Goal: Information Seeking & Learning: Learn about a topic

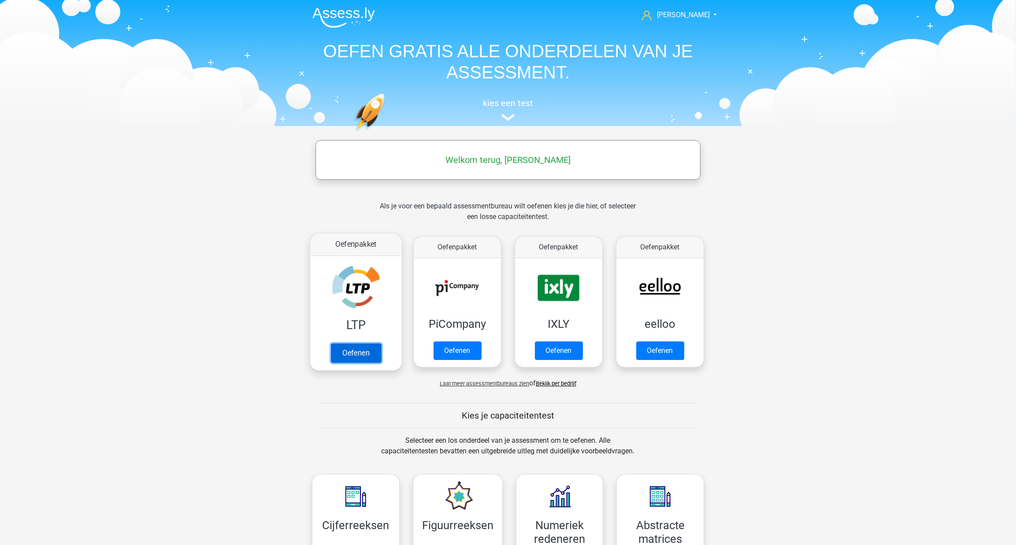
click at [342, 343] on link "Oefenen" at bounding box center [356, 352] width 50 height 19
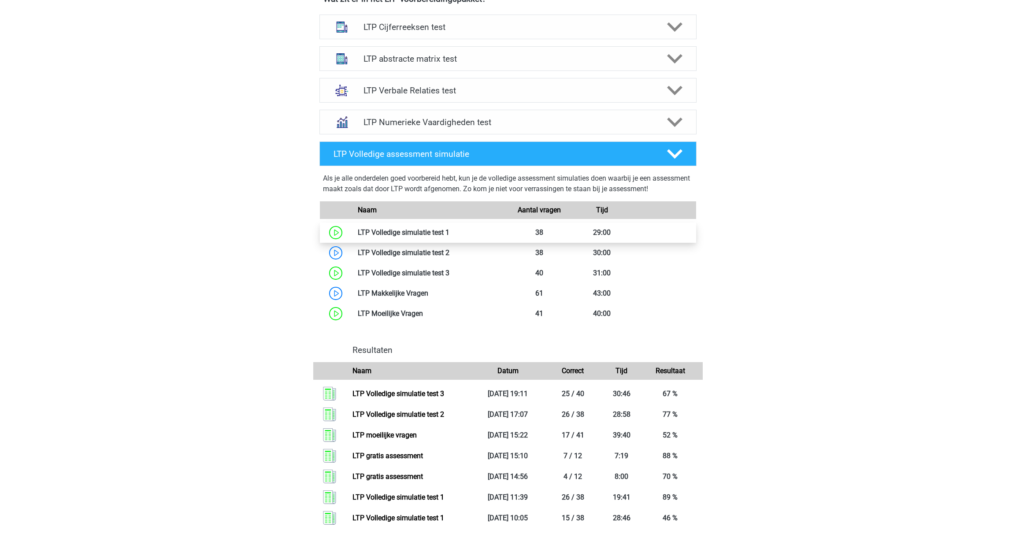
scroll to position [401, 0]
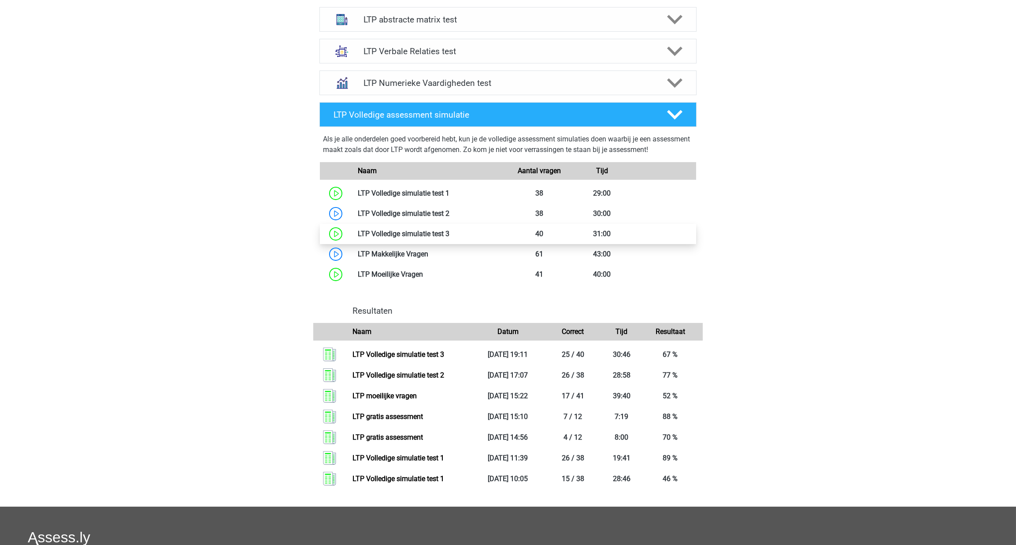
click at [450, 234] on link at bounding box center [450, 234] width 0 height 8
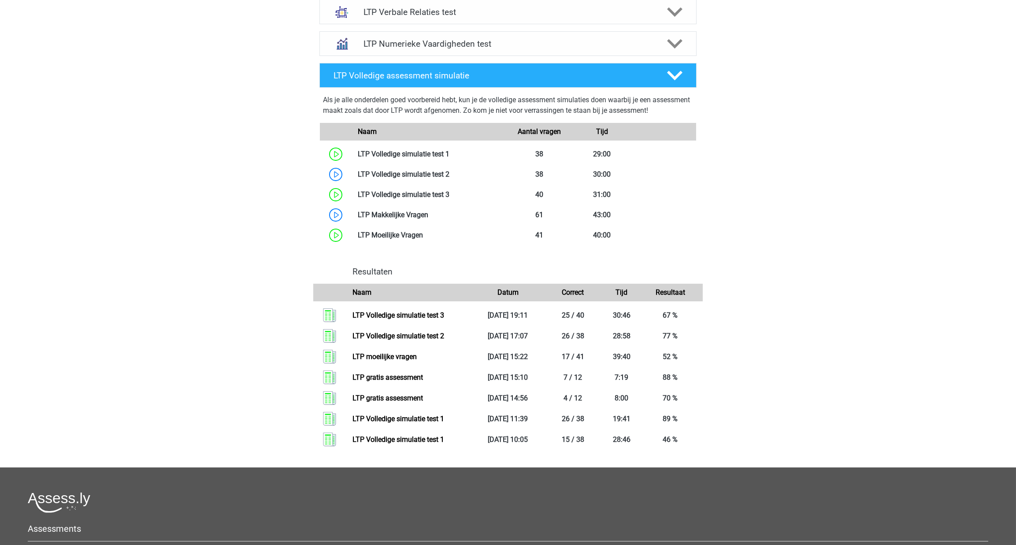
scroll to position [440, 0]
click at [420, 315] on link "LTP Volledige simulatie test 3" at bounding box center [399, 315] width 92 height 8
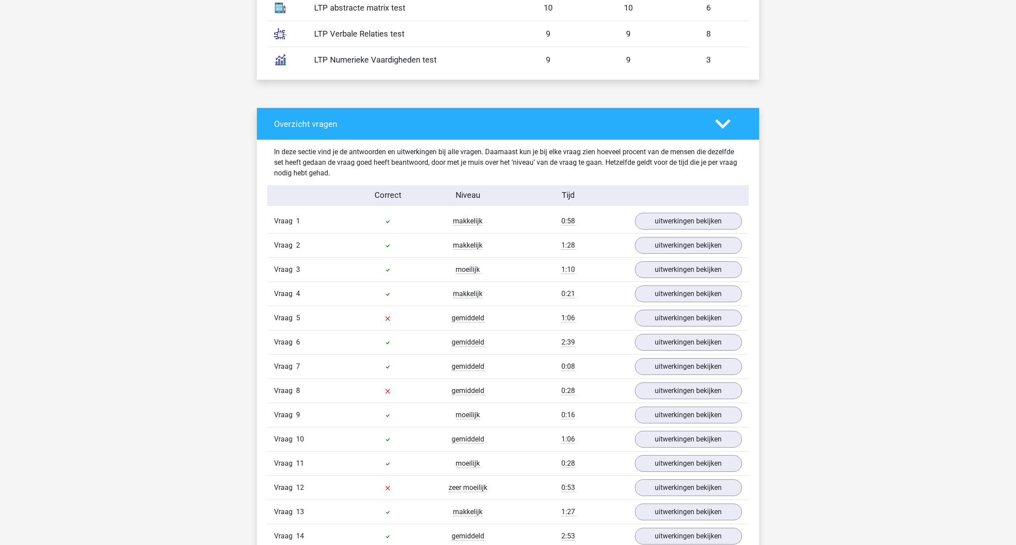
scroll to position [601, 0]
click at [691, 222] on link "uitwerkingen bekijken" at bounding box center [688, 220] width 123 height 19
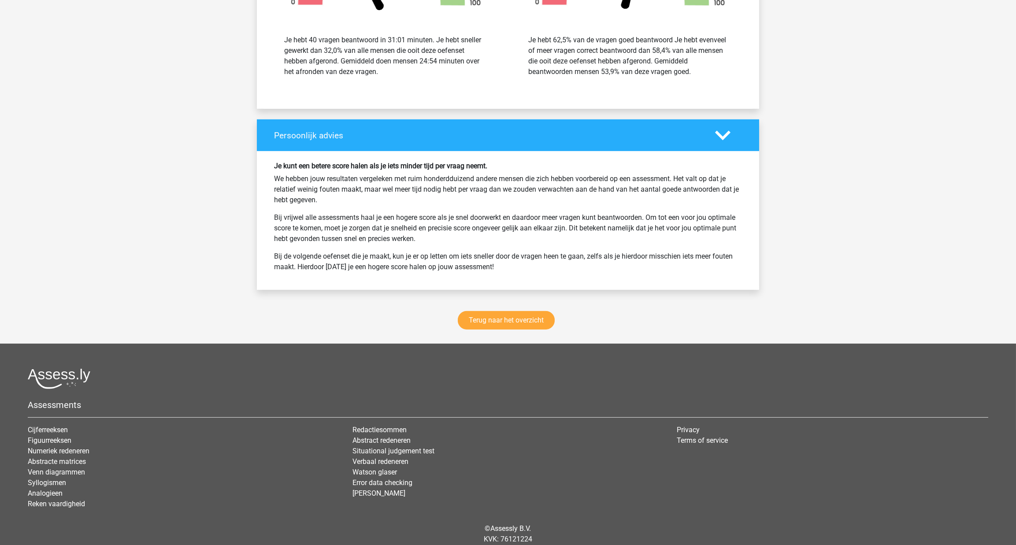
scroll to position [2377, 0]
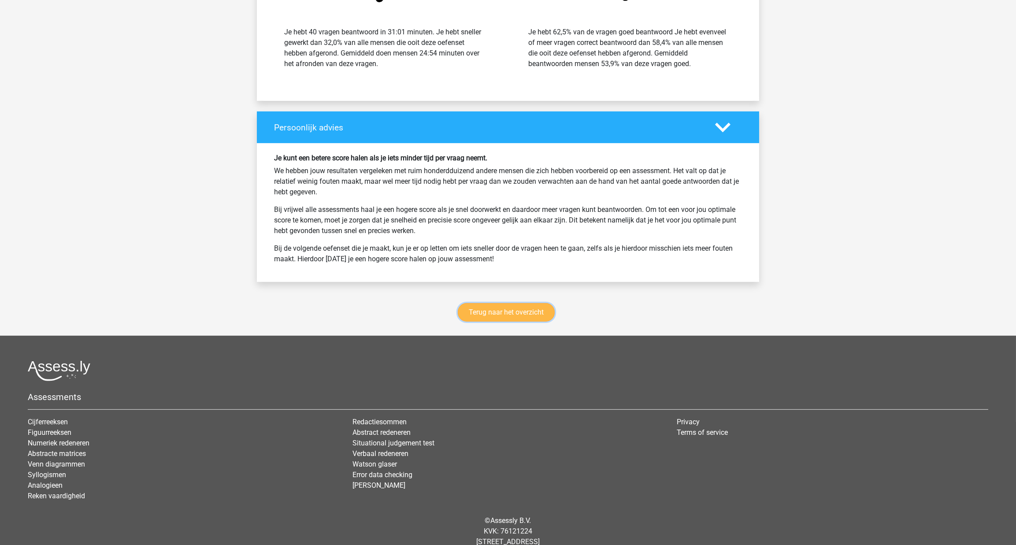
click at [504, 303] on link "Terug naar het overzicht" at bounding box center [506, 312] width 97 height 19
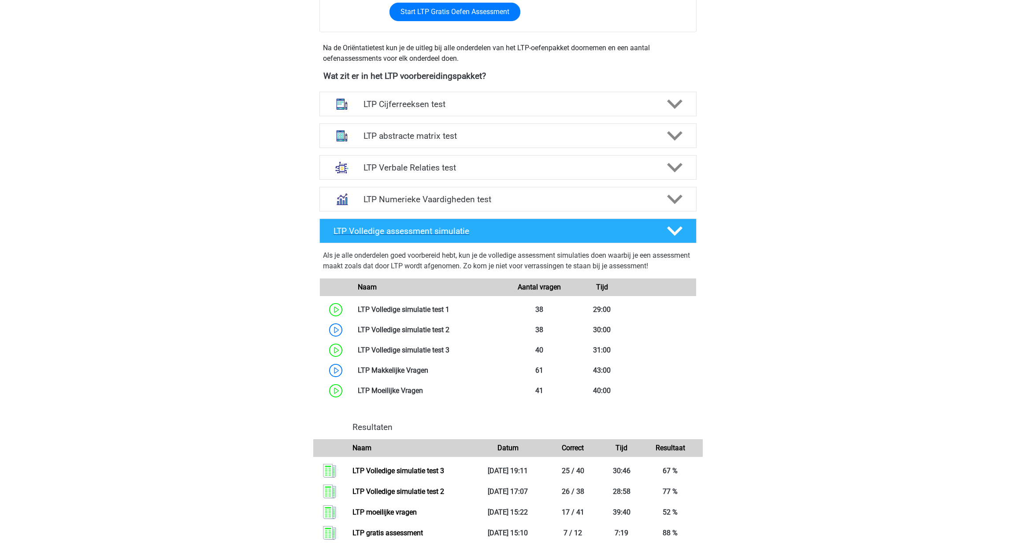
scroll to position [440, 0]
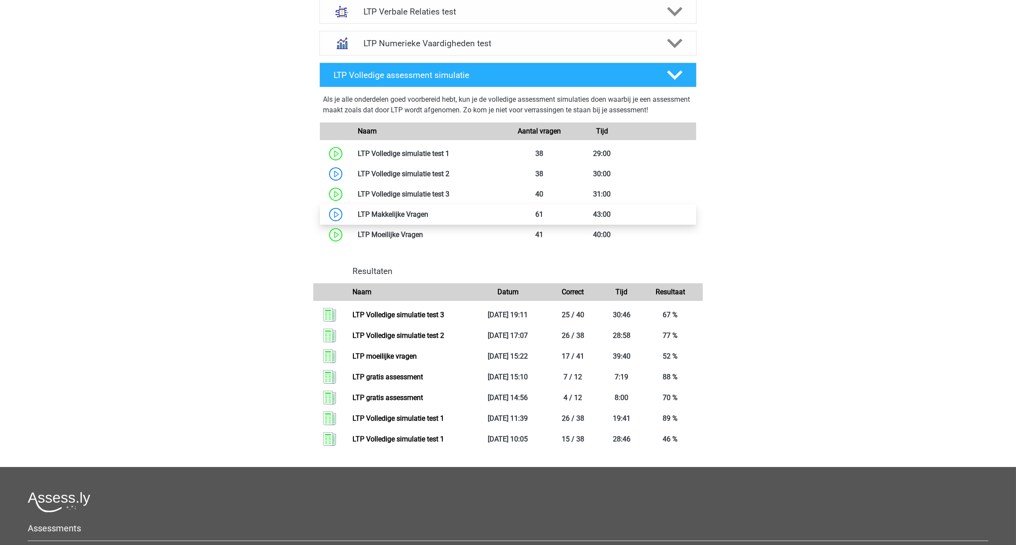
click at [428, 214] on link at bounding box center [428, 214] width 0 height 8
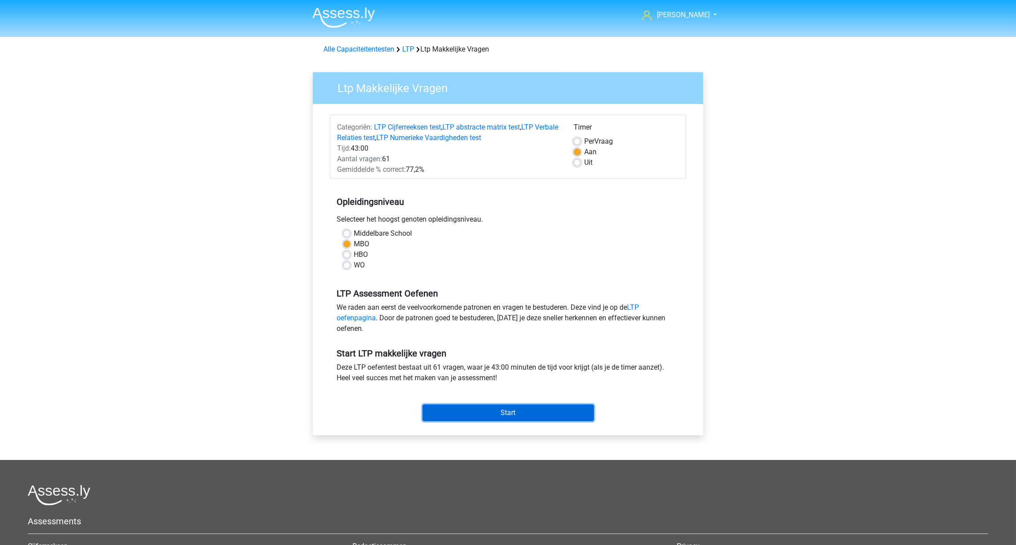
click at [539, 417] on input "Start" at bounding box center [508, 413] width 171 height 17
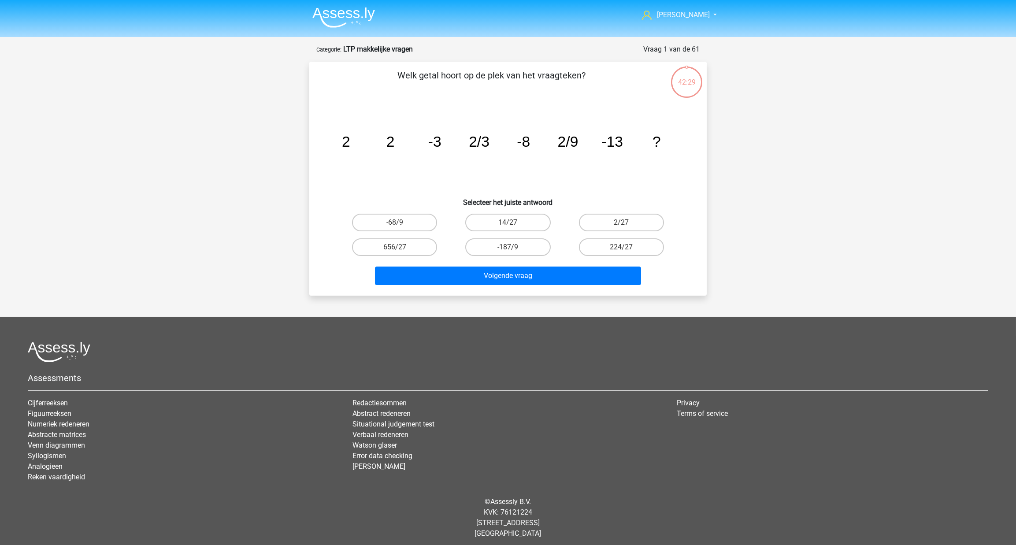
click at [623, 223] on input "2/27" at bounding box center [624, 226] width 6 height 6
radio input "true"
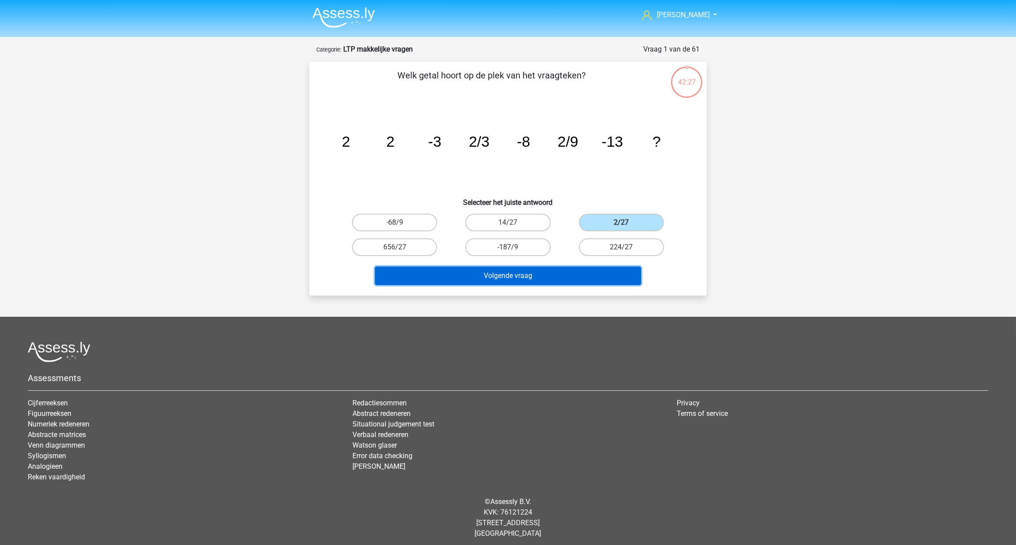
click at [558, 275] on button "Volgende vraag" at bounding box center [508, 276] width 267 height 19
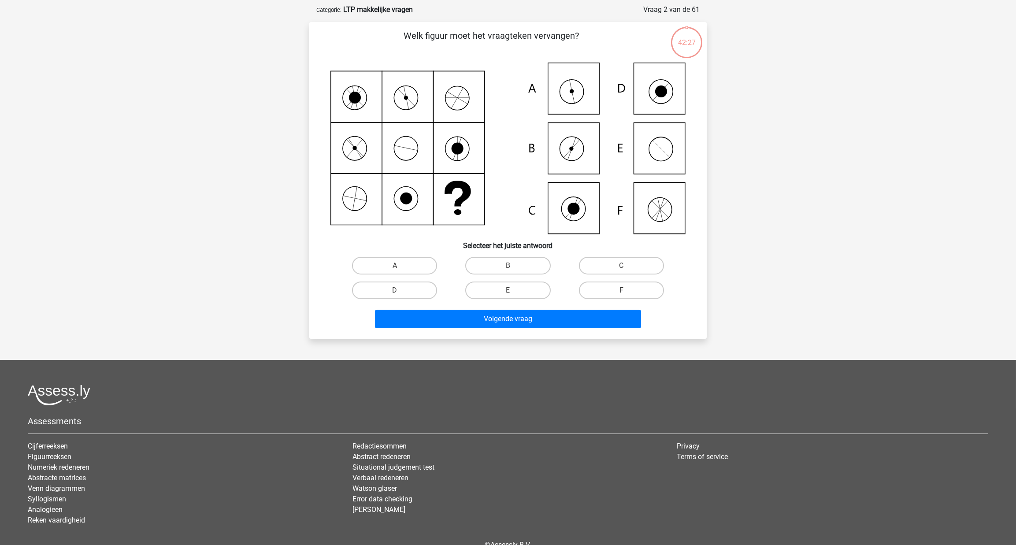
scroll to position [44, 0]
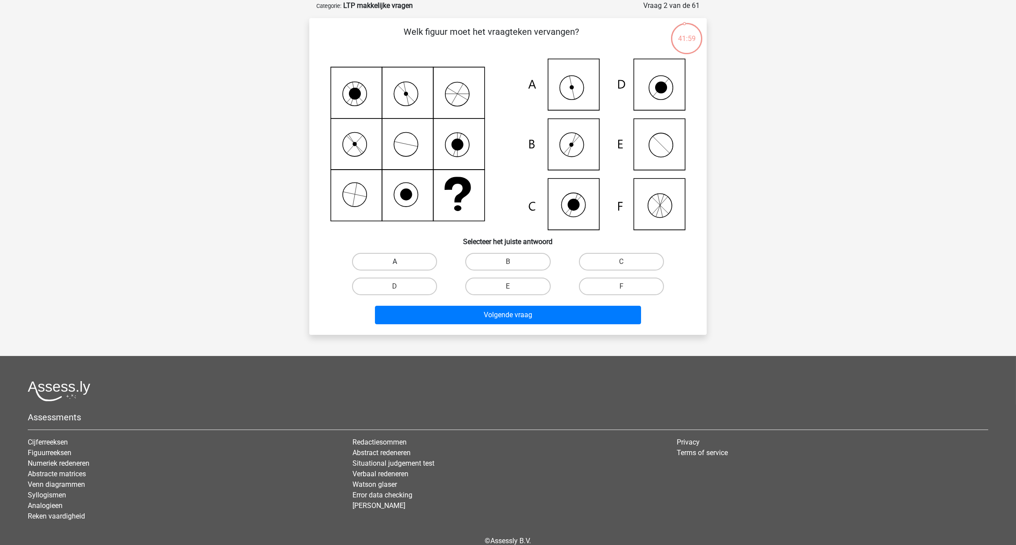
click at [413, 264] on label "A" at bounding box center [394, 262] width 85 height 18
click at [401, 264] on input "A" at bounding box center [398, 265] width 6 height 6
radio input "true"
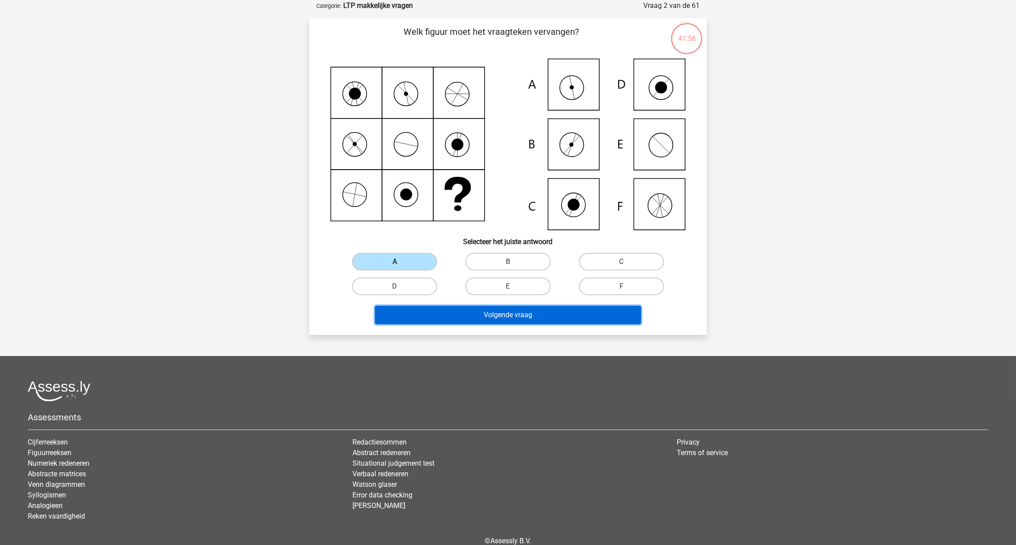
click at [445, 313] on button "Volgende vraag" at bounding box center [508, 315] width 267 height 19
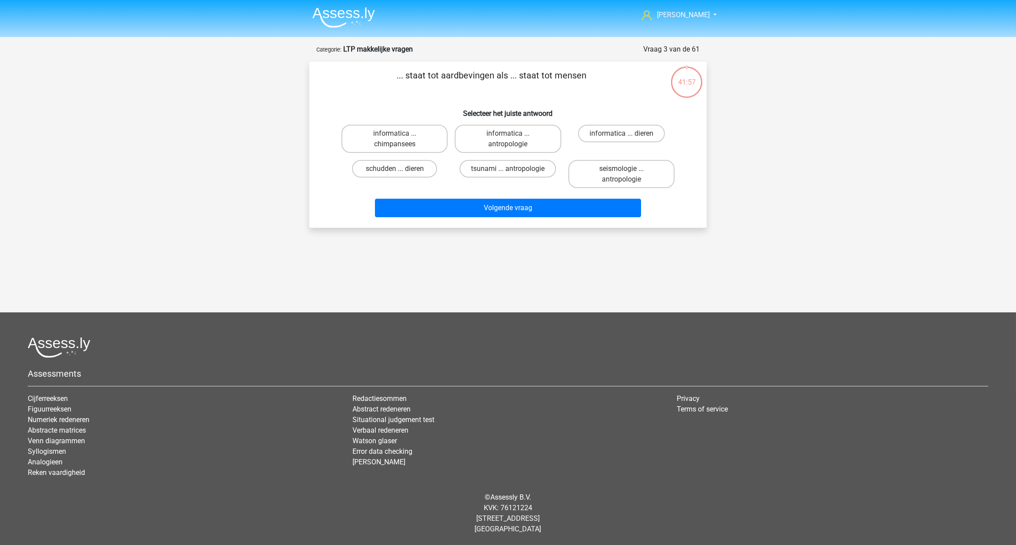
scroll to position [0, 0]
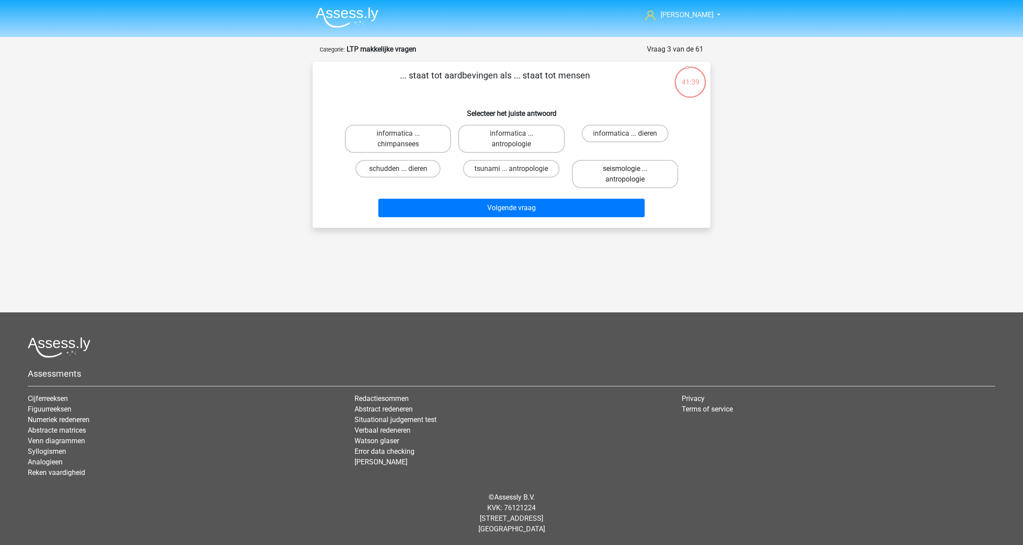
click at [611, 168] on label "seismologie ... antropologie" at bounding box center [625, 174] width 106 height 28
click at [625, 169] on input "seismologie ... antropologie" at bounding box center [628, 172] width 6 height 6
radio input "true"
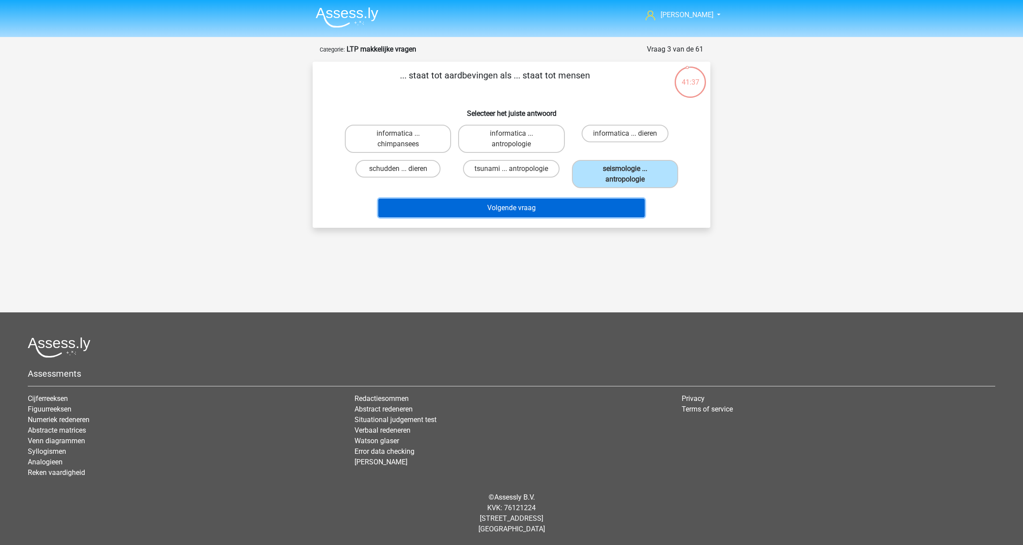
click at [547, 206] on button "Volgende vraag" at bounding box center [511, 208] width 267 height 19
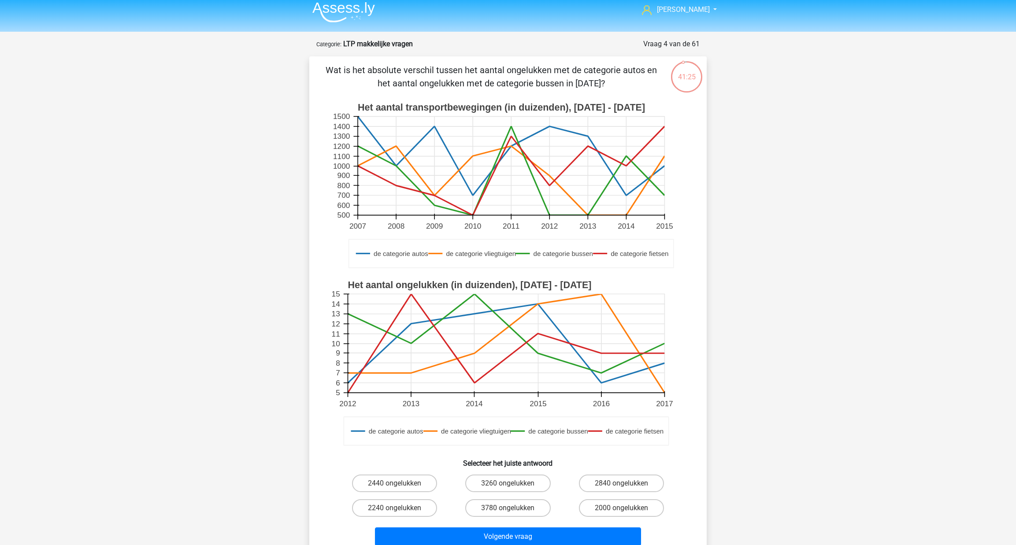
scroll to position [4, 0]
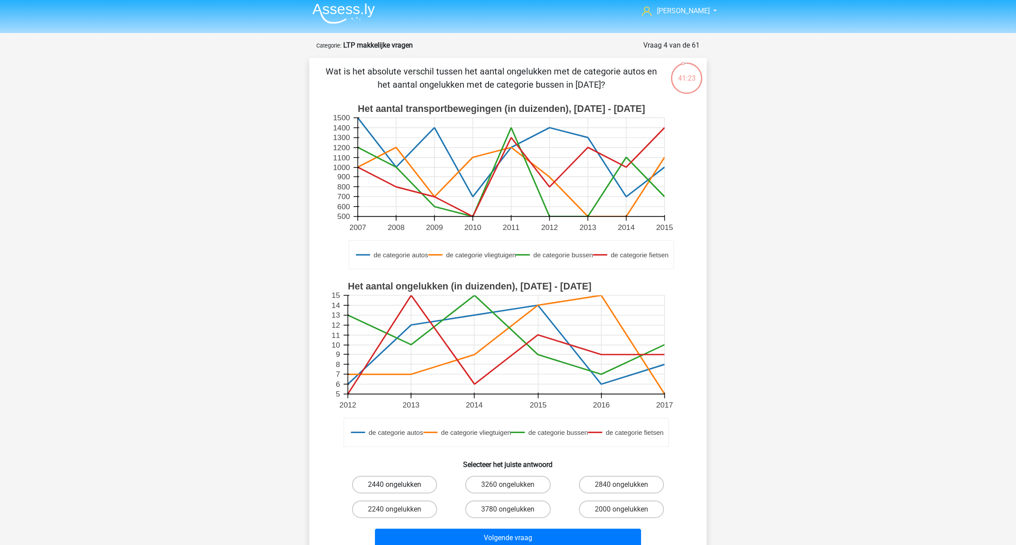
click at [416, 484] on label "2440 ongelukken" at bounding box center [394, 485] width 85 height 18
click at [401, 485] on input "2440 ongelukken" at bounding box center [398, 488] width 6 height 6
radio input "true"
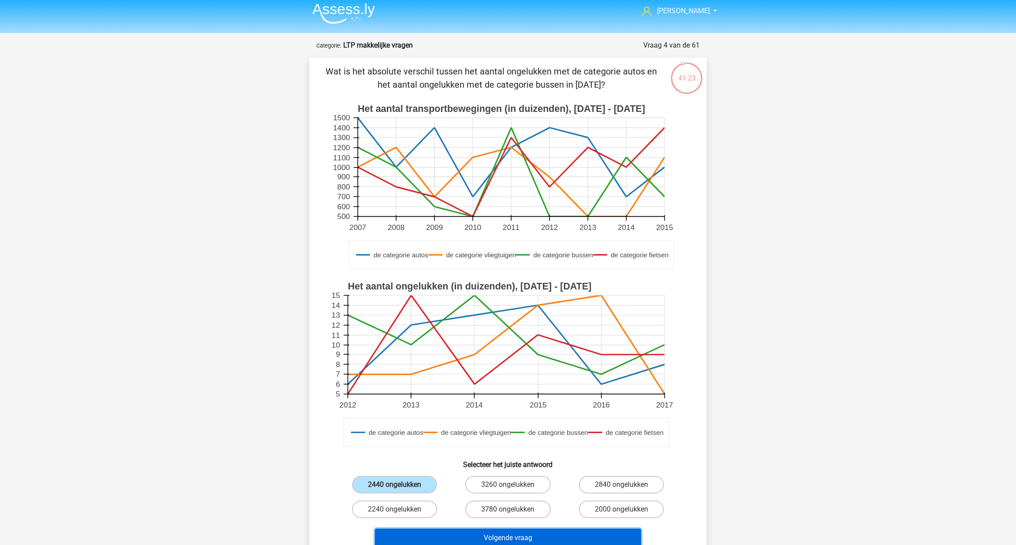
click at [469, 535] on button "Volgende vraag" at bounding box center [508, 538] width 267 height 19
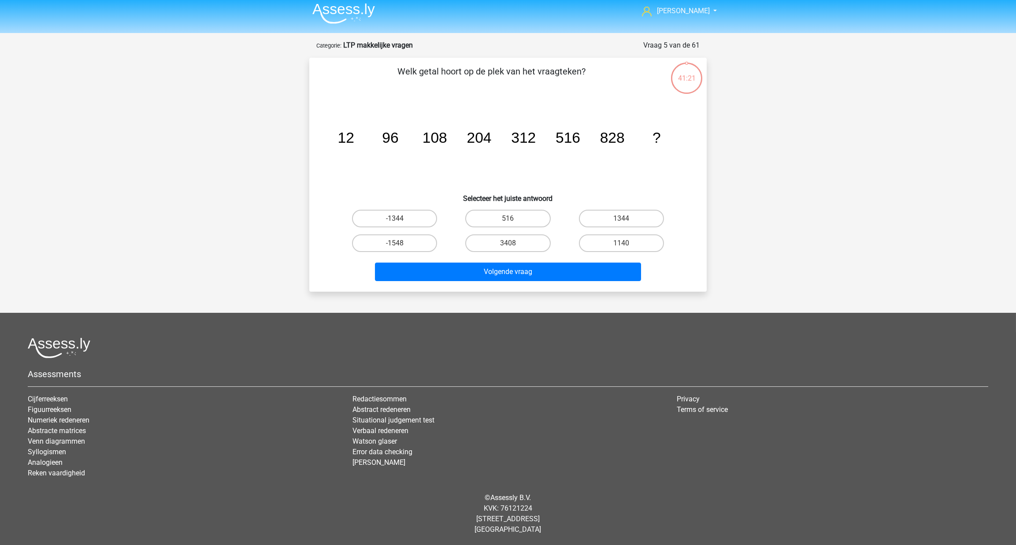
scroll to position [3, 0]
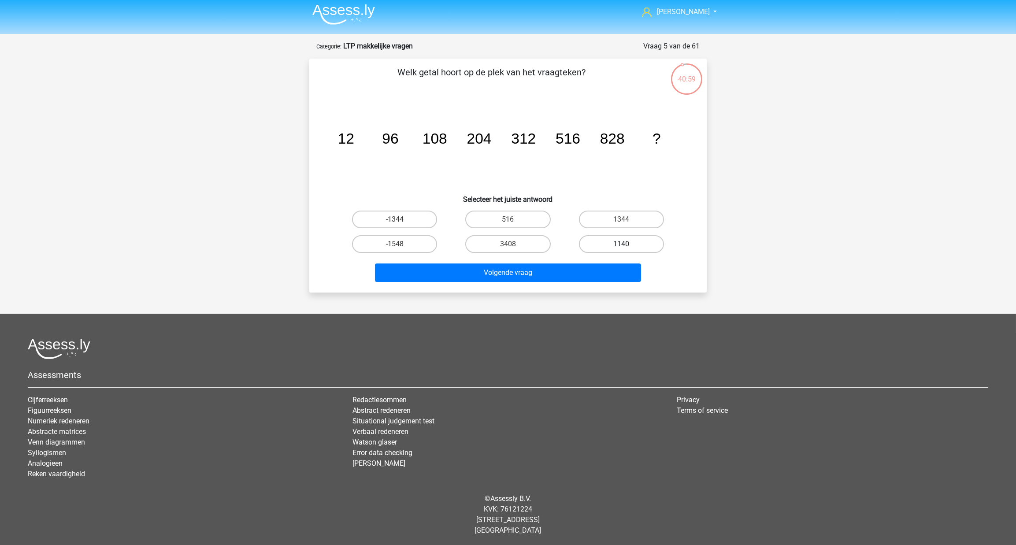
click at [613, 243] on label "1140" at bounding box center [621, 244] width 85 height 18
click at [621, 244] on input "1140" at bounding box center [624, 247] width 6 height 6
radio input "true"
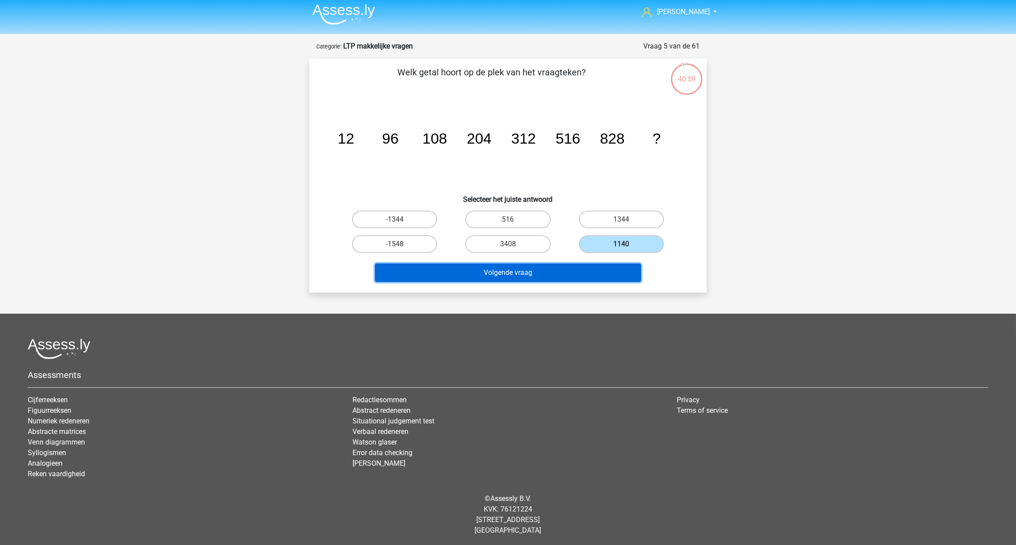
click at [586, 277] on button "Volgende vraag" at bounding box center [508, 273] width 267 height 19
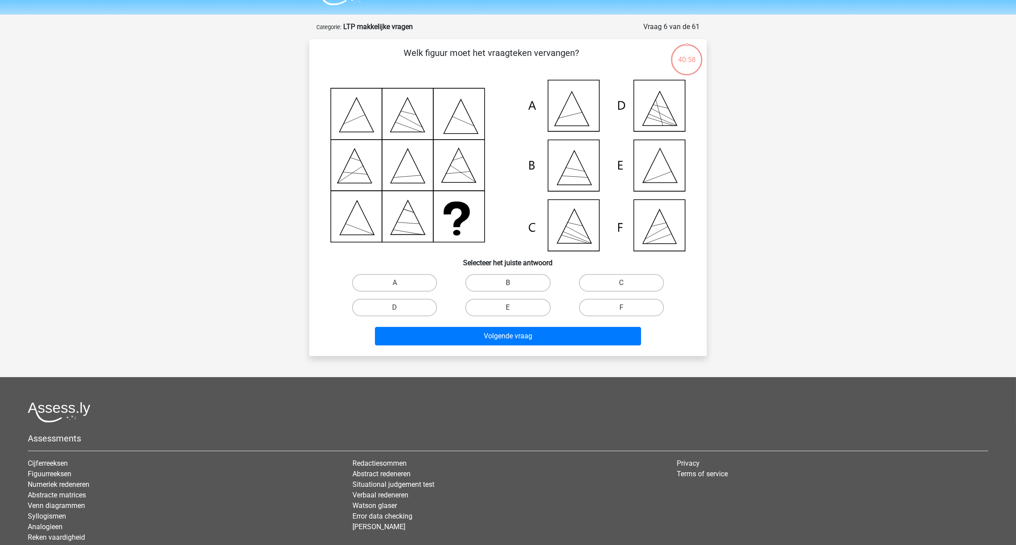
scroll to position [44, 0]
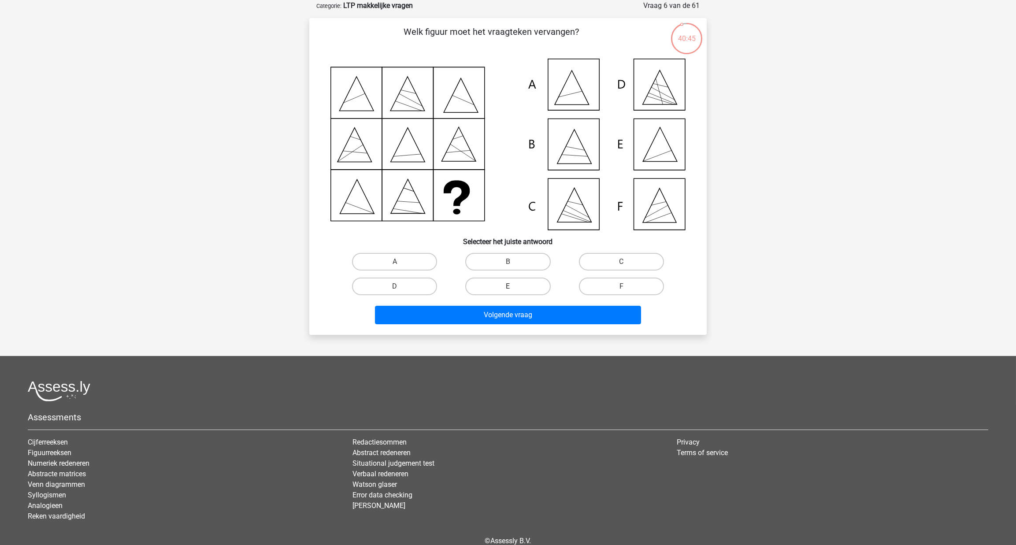
click at [514, 285] on label "E" at bounding box center [507, 287] width 85 height 18
click at [514, 286] on input "E" at bounding box center [511, 289] width 6 height 6
radio input "true"
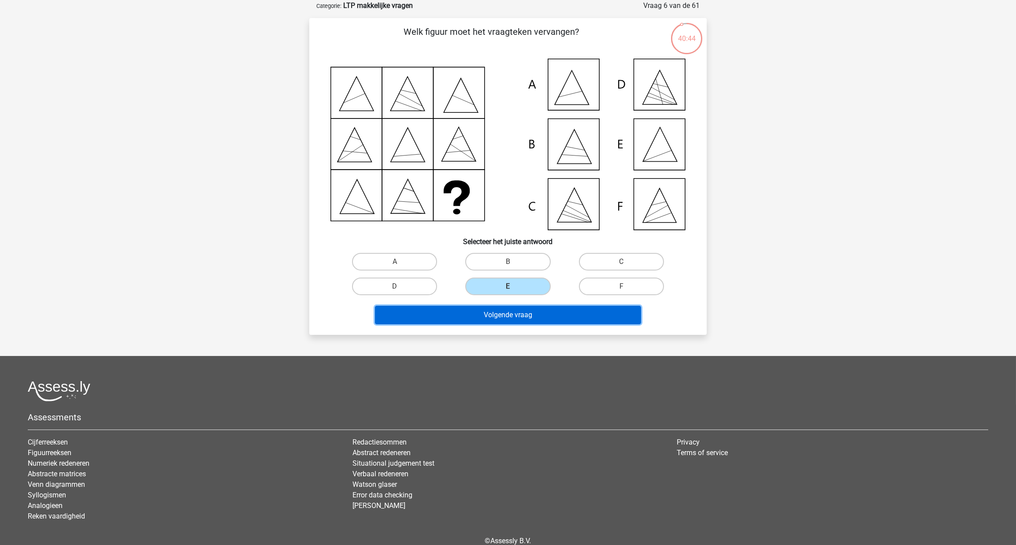
click at [516, 312] on button "Volgende vraag" at bounding box center [508, 315] width 267 height 19
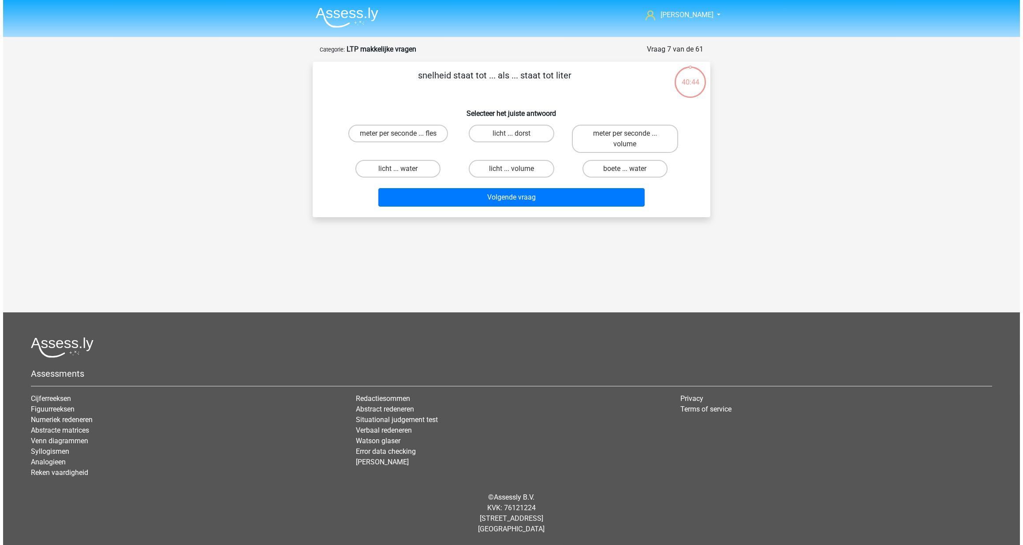
scroll to position [0, 0]
click at [627, 142] on label "meter per seconde ... volume" at bounding box center [625, 139] width 106 height 28
click at [627, 139] on input "meter per seconde ... volume" at bounding box center [628, 137] width 6 height 6
radio input "true"
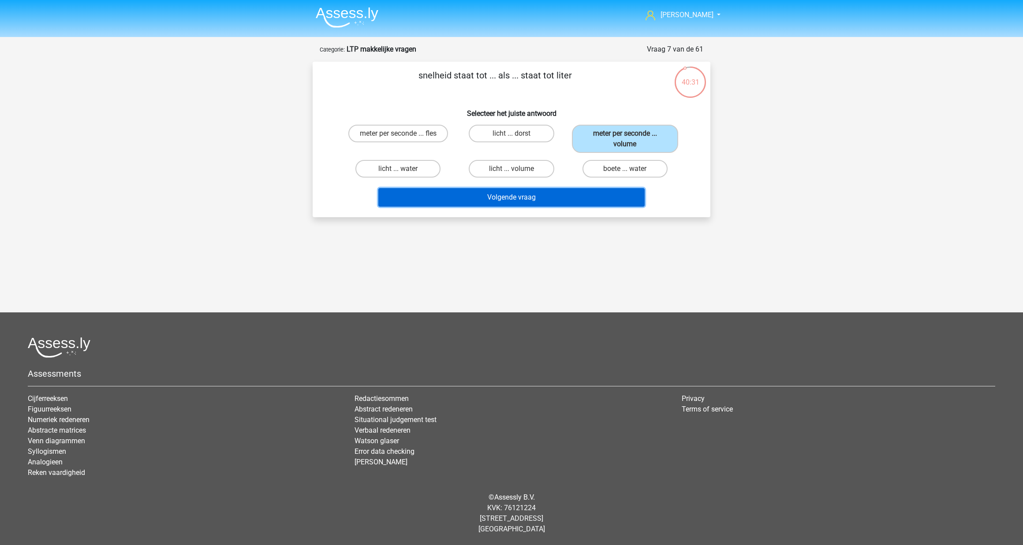
click at [585, 201] on button "Volgende vraag" at bounding box center [511, 197] width 267 height 19
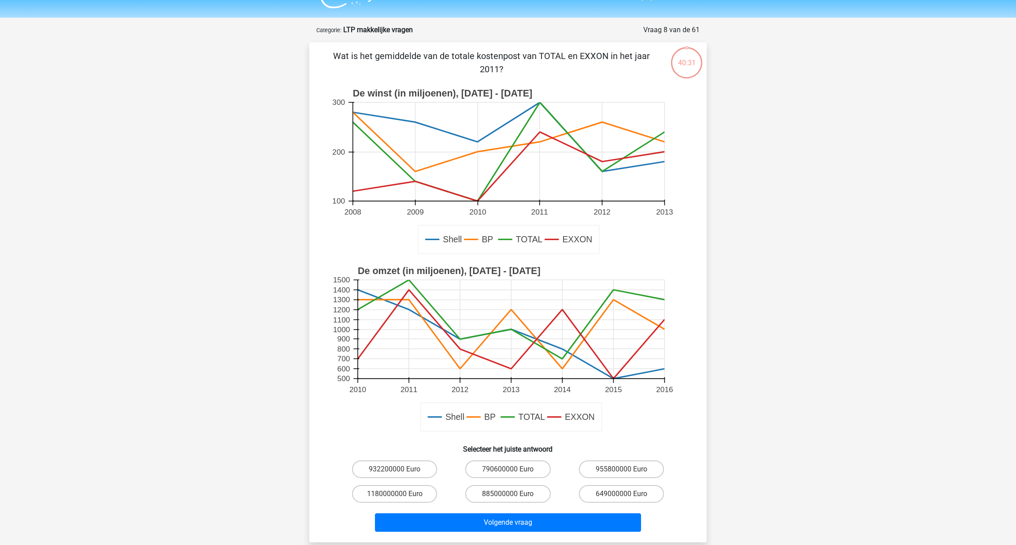
scroll to position [44, 0]
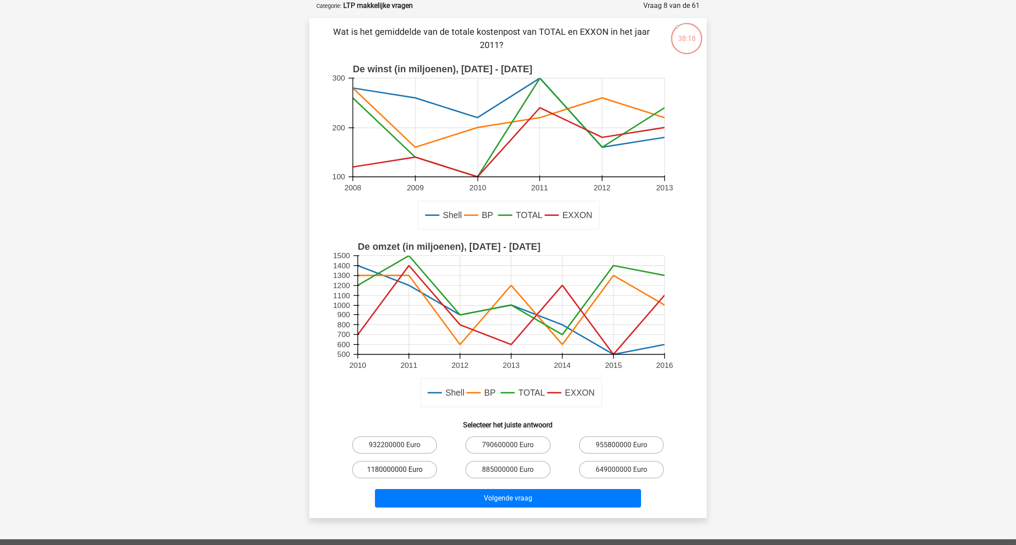
click at [429, 466] on label "1180000000 Euro" at bounding box center [394, 470] width 85 height 18
click at [401, 470] on input "1180000000 Euro" at bounding box center [398, 473] width 6 height 6
radio input "true"
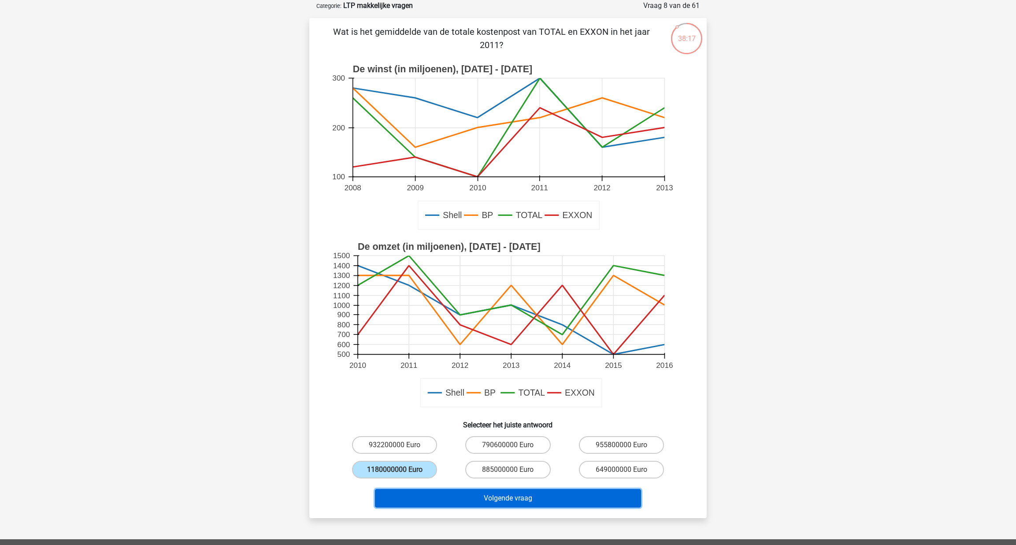
click at [474, 495] on button "Volgende vraag" at bounding box center [508, 498] width 267 height 19
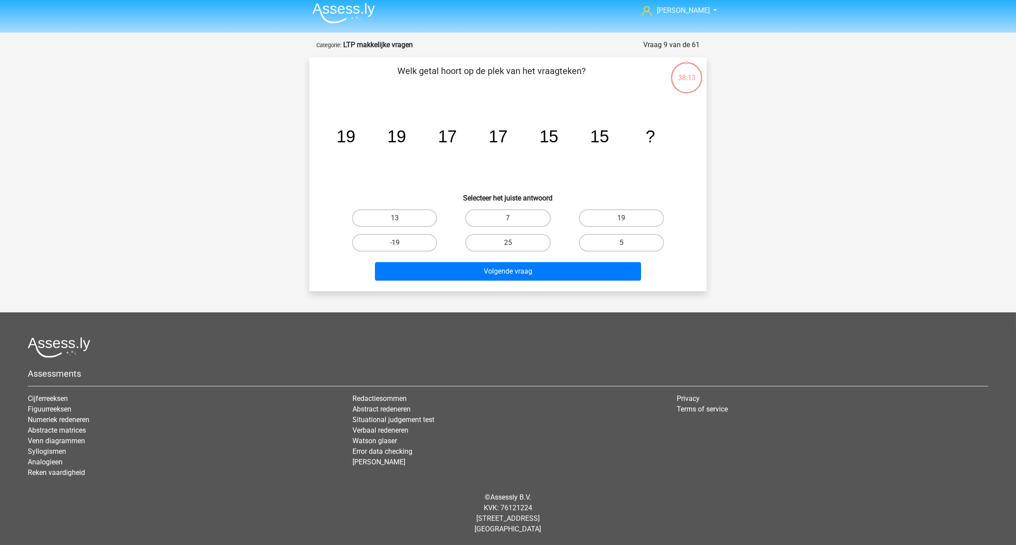
scroll to position [3, 0]
